Goal: Find specific page/section: Find specific page/section

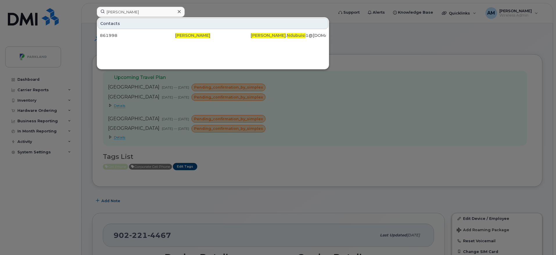
scroll to position [181, 0]
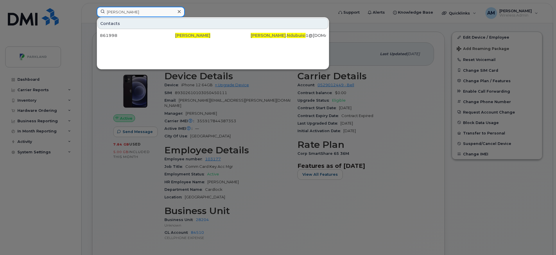
drag, startPoint x: 158, startPoint y: 9, endPoint x: 91, endPoint y: 10, distance: 66.8
click at [92, 10] on div "[PERSON_NAME] Contacts 861998 [PERSON_NAME] [PERSON_NAME] . [PERSON_NAME] 1@[DO…" at bounding box center [213, 13] width 242 height 13
paste input "[PERSON_NAME]"
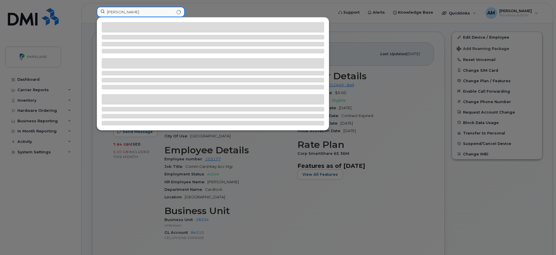
type input "[PERSON_NAME]"
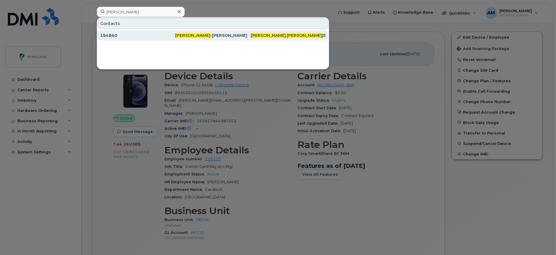
click at [141, 36] on div "194860" at bounding box center [137, 36] width 75 height 6
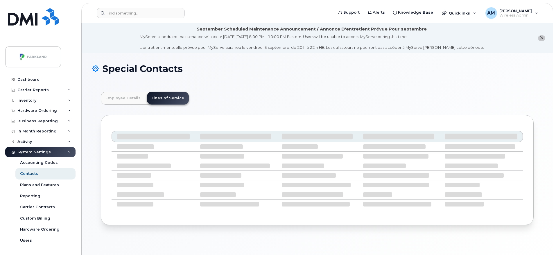
scroll to position [17, 0]
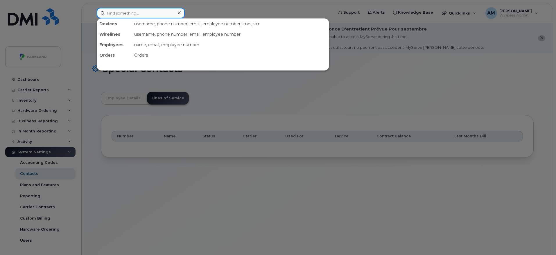
click at [157, 17] on input at bounding box center [141, 13] width 88 height 10
paste input "[PERSON_NAME]"
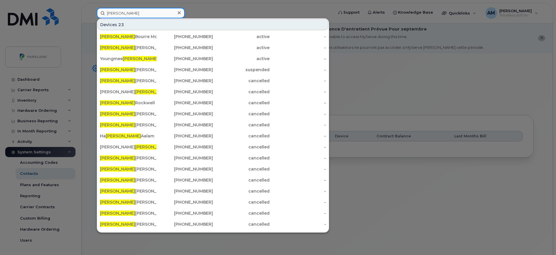
drag, startPoint x: 123, startPoint y: 15, endPoint x: 82, endPoint y: 13, distance: 41.6
click at [92, 13] on div "Kim Devices 23 Kim Bourre Mc Cormick 437-451-7953 active - Kim Bourre-McCormick…" at bounding box center [213, 13] width 242 height 10
paste input "Traci Davidson"
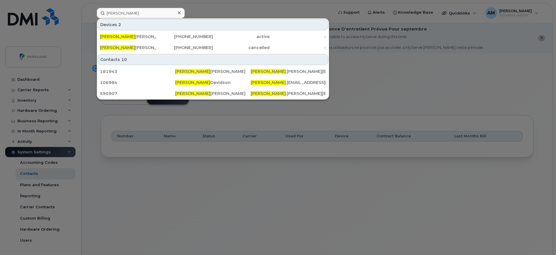
click at [380, 105] on div at bounding box center [278, 127] width 556 height 255
drag, startPoint x: 140, startPoint y: 12, endPoint x: 81, endPoint y: 8, distance: 59.6
click at [92, 8] on div "Traci Devices 2 Traci Doyle 365-378-1592 active - Traci Doyle 289-230-1086 canc…" at bounding box center [213, 13] width 242 height 10
paste input "Dale Leifso"
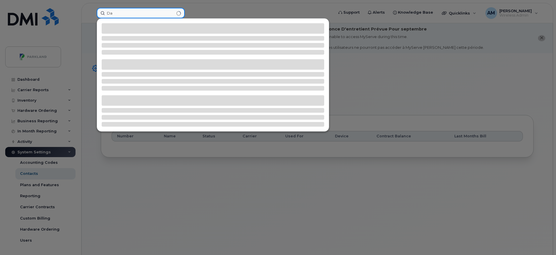
type input "D"
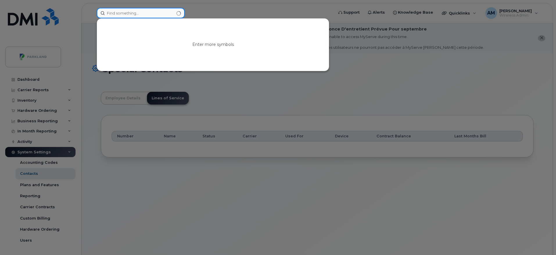
paste input "Dale Leifso"
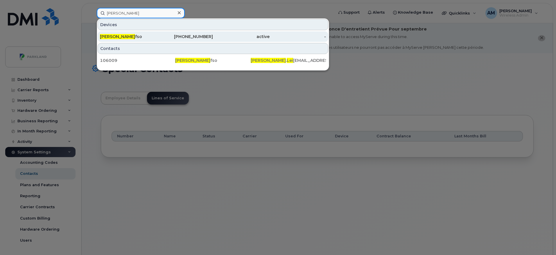
type input "Dale Lei"
click at [153, 35] on div "Dale Lei fso" at bounding box center [128, 37] width 57 height 6
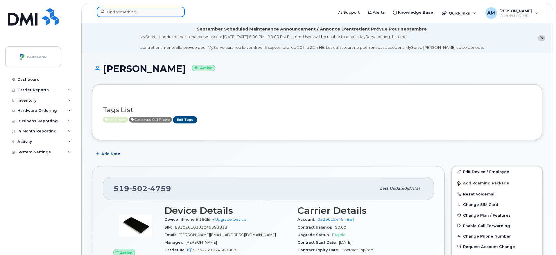
click at [151, 14] on input at bounding box center [141, 12] width 88 height 10
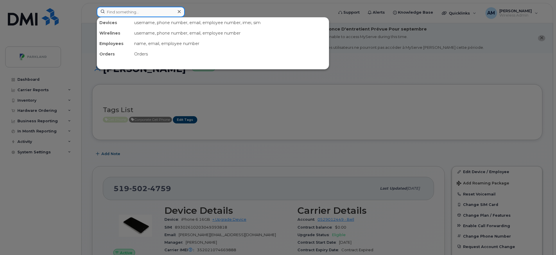
paste input "Arvin Boparai-Sarwara"
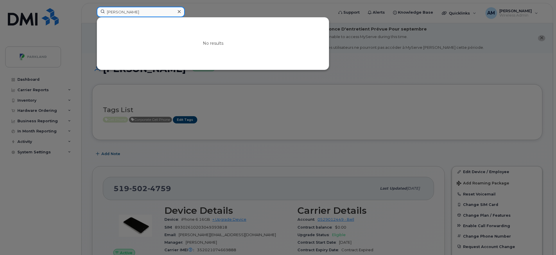
drag, startPoint x: 151, startPoint y: 14, endPoint x: 118, endPoint y: 10, distance: 33.6
click at [118, 10] on input "Arvin Boparai-Sarwara" at bounding box center [141, 12] width 88 height 10
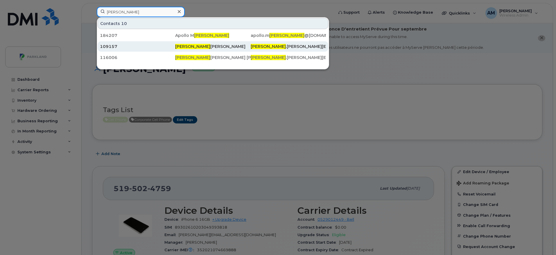
type input "Arvin"
click at [200, 47] on div "Arvin Boparai-Sarwara" at bounding box center [212, 47] width 75 height 6
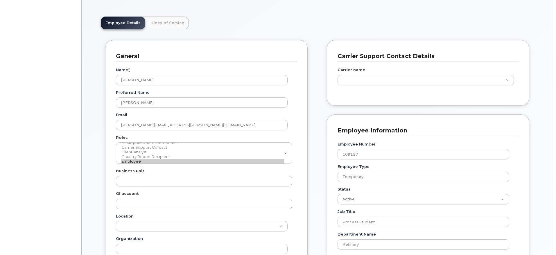
scroll to position [46, 0]
type input "586980"
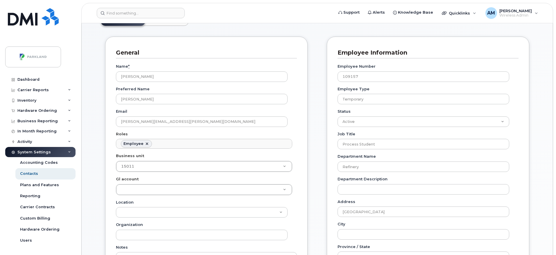
scroll to position [79, 0]
